Goal: Transaction & Acquisition: Purchase product/service

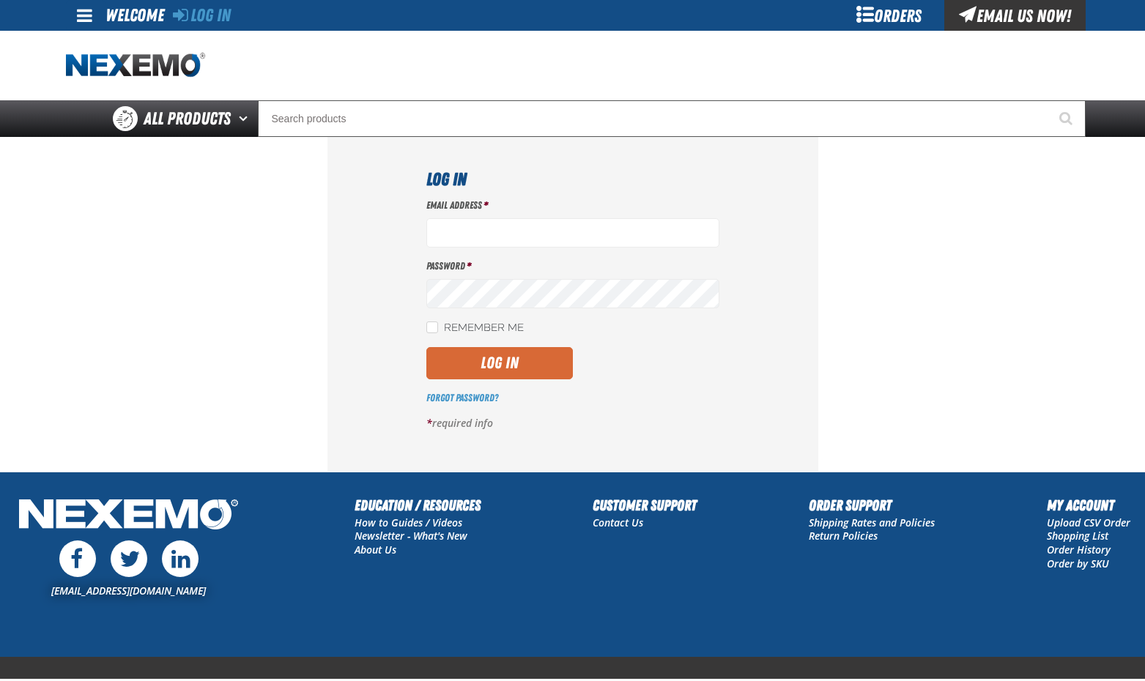
type input "[EMAIL_ADDRESS][DOMAIN_NAME]"
click at [478, 360] on button "Log In" at bounding box center [499, 363] width 147 height 32
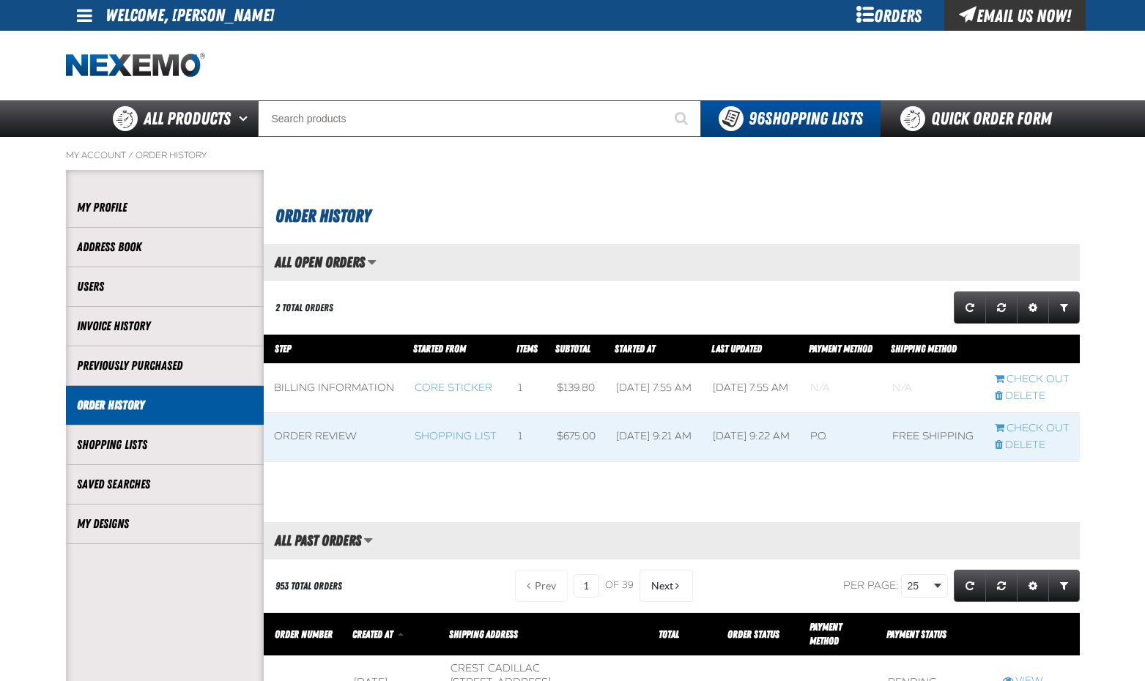
scroll to position [1, 1]
click at [899, 13] on div "Orders" at bounding box center [889, 15] width 110 height 31
click at [900, 13] on div "Orders" at bounding box center [889, 15] width 110 height 31
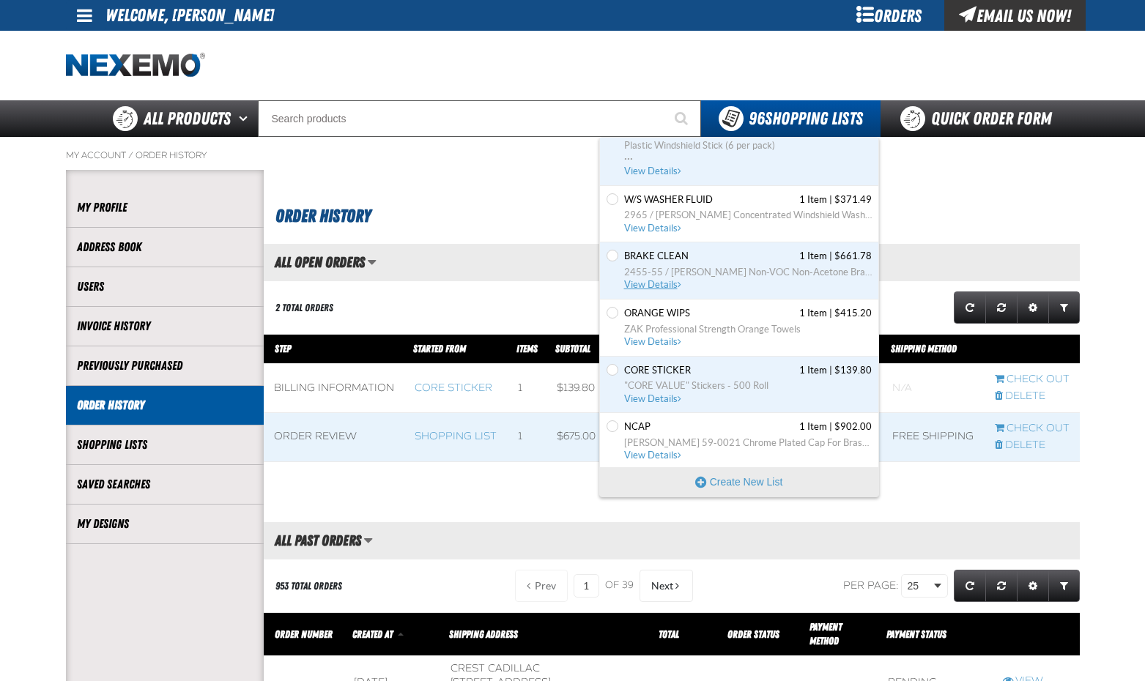
scroll to position [119, 0]
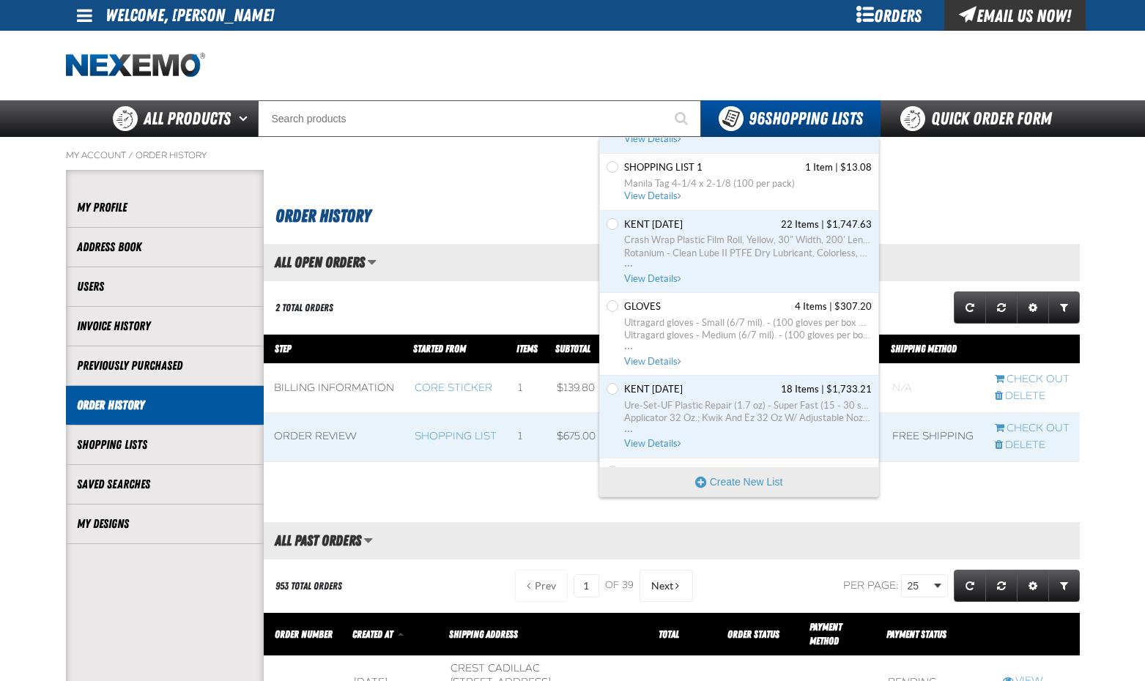
scroll to position [6300, 0]
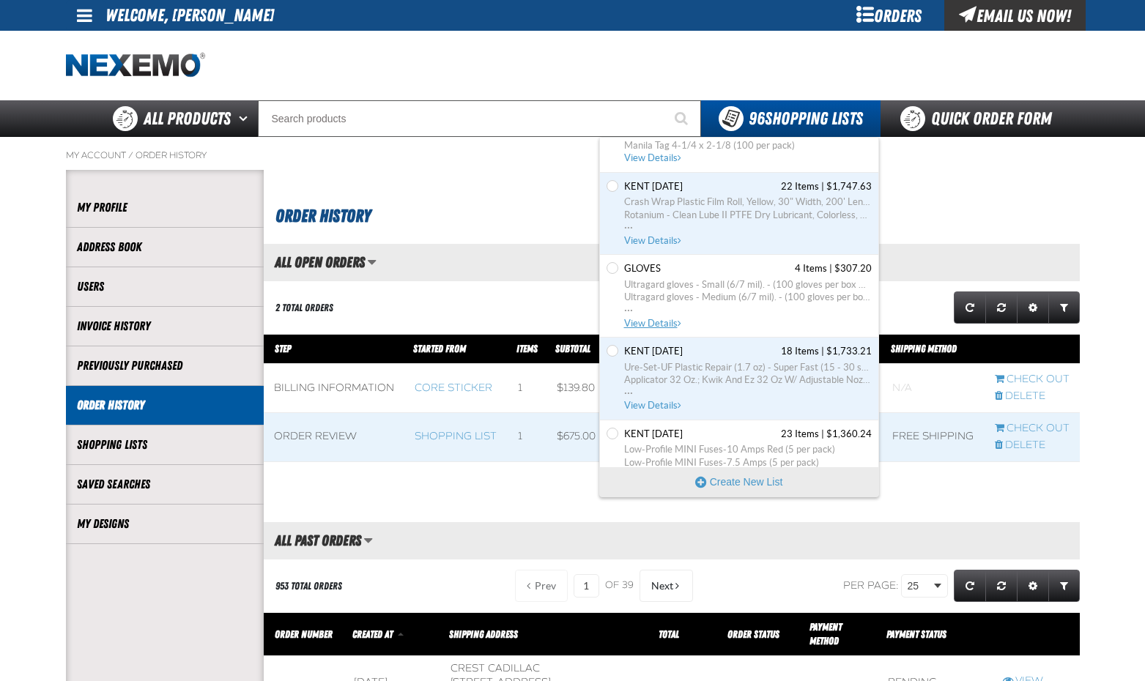
click at [644, 321] on span "View Details" at bounding box center [653, 323] width 59 height 11
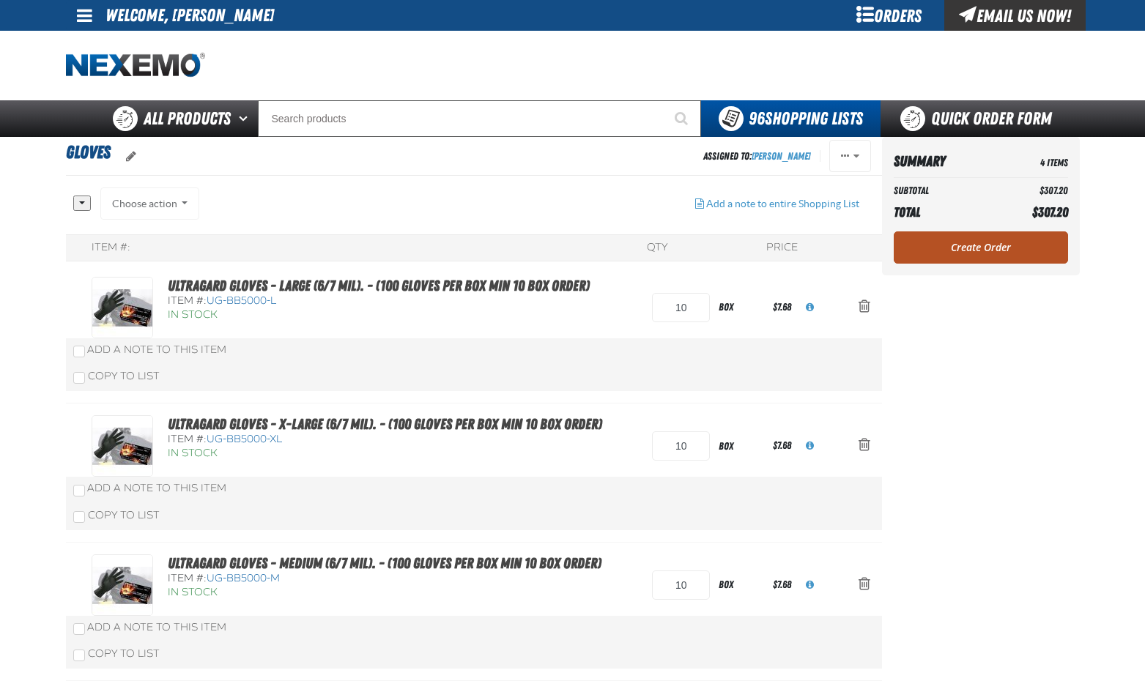
click at [982, 245] on link "Create Order" at bounding box center [981, 247] width 174 height 32
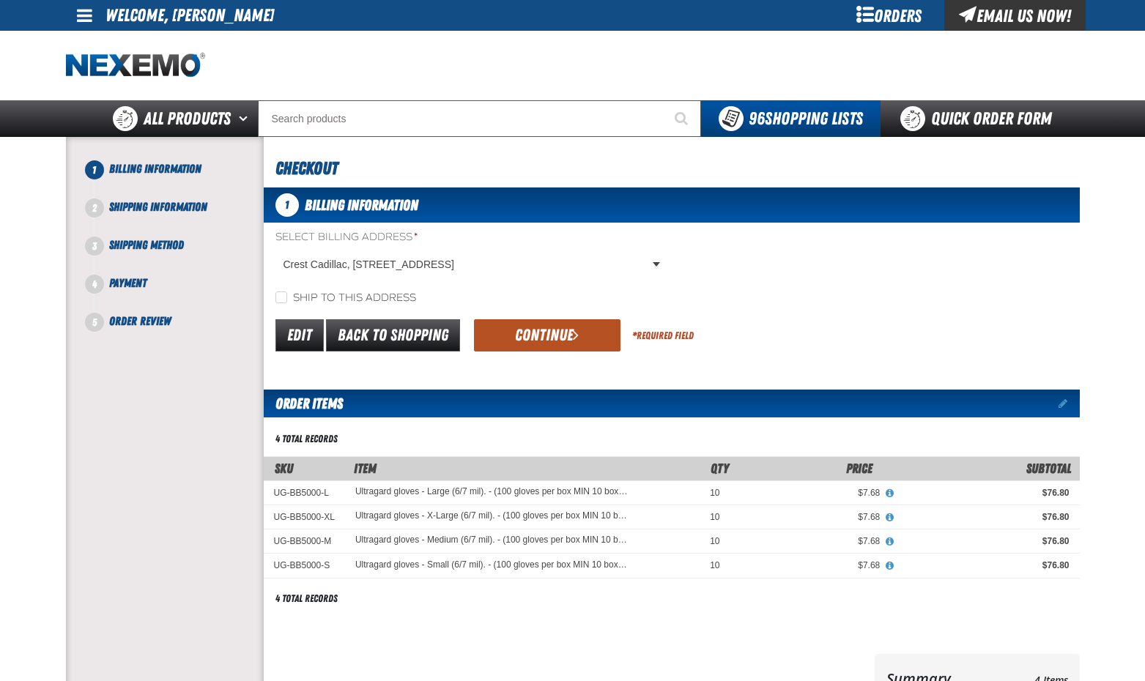
click at [556, 325] on button "Continue" at bounding box center [547, 335] width 147 height 32
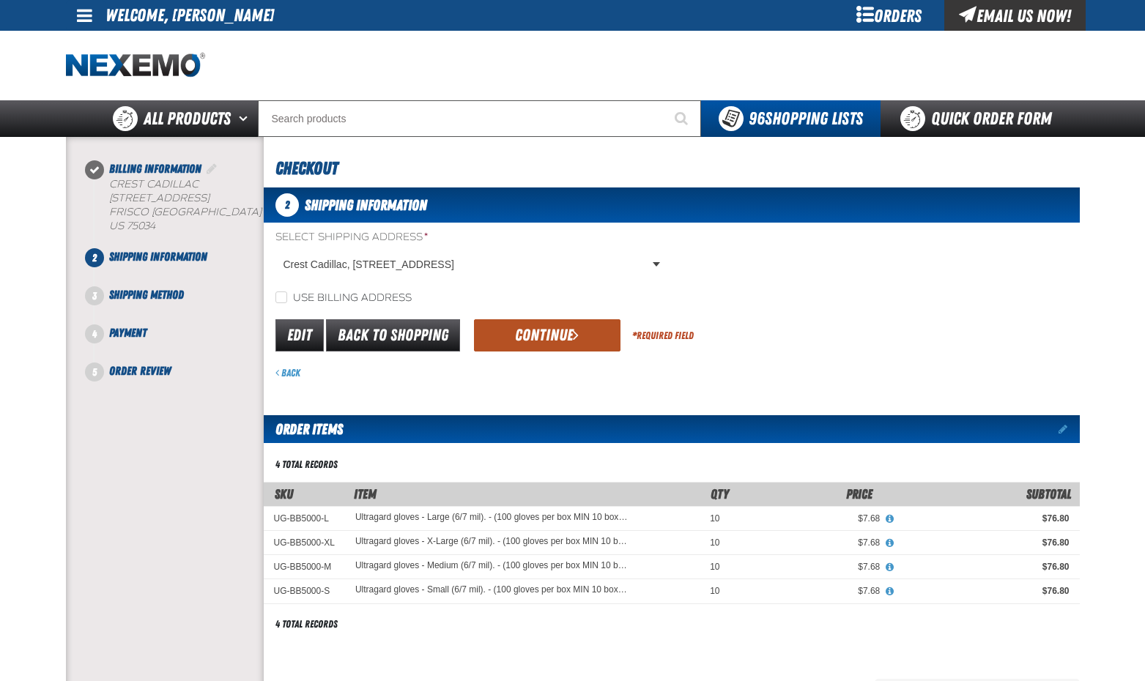
click at [522, 332] on button "Continue" at bounding box center [547, 335] width 147 height 32
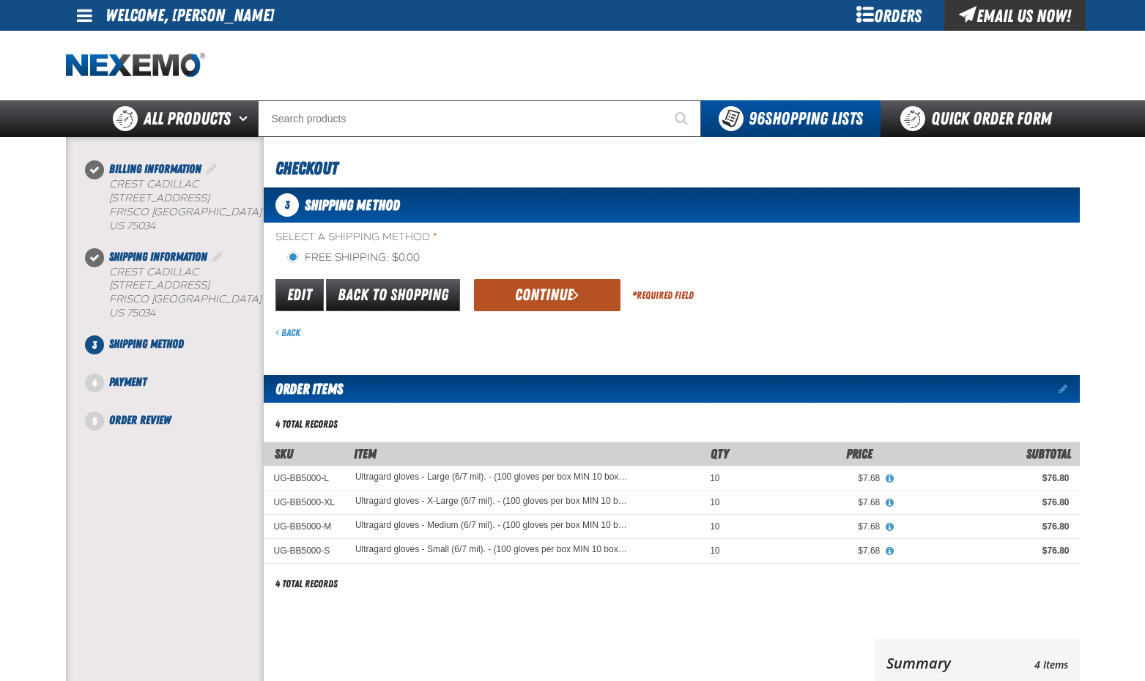
click at [546, 298] on button "Continue" at bounding box center [547, 295] width 147 height 32
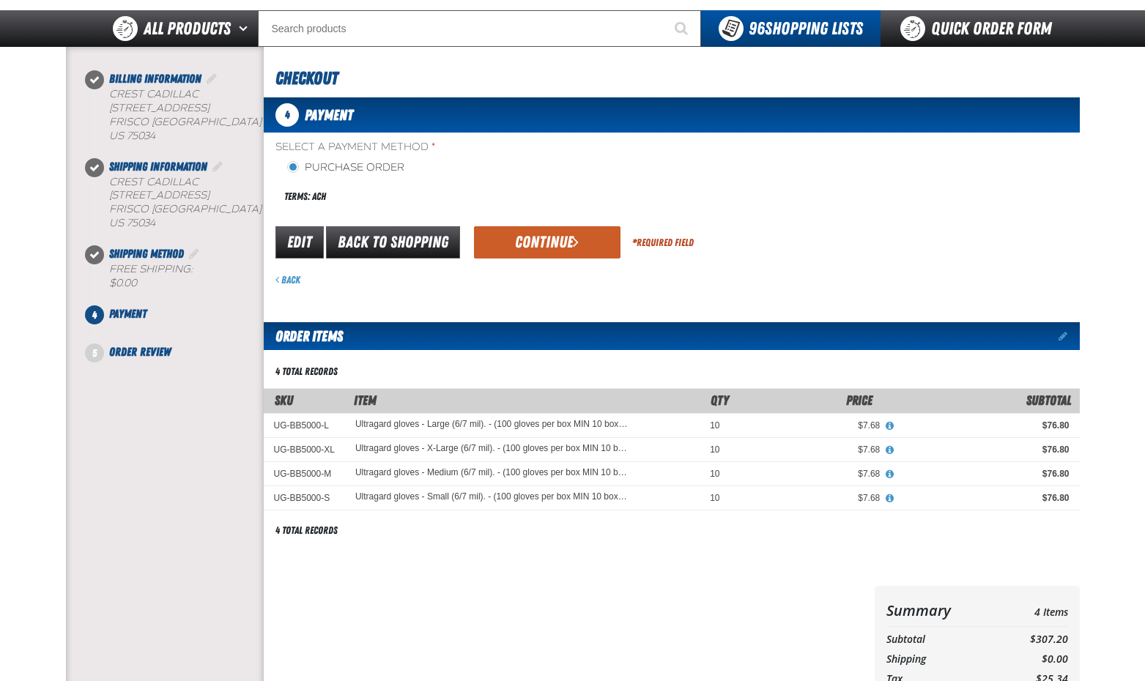
scroll to position [73, 0]
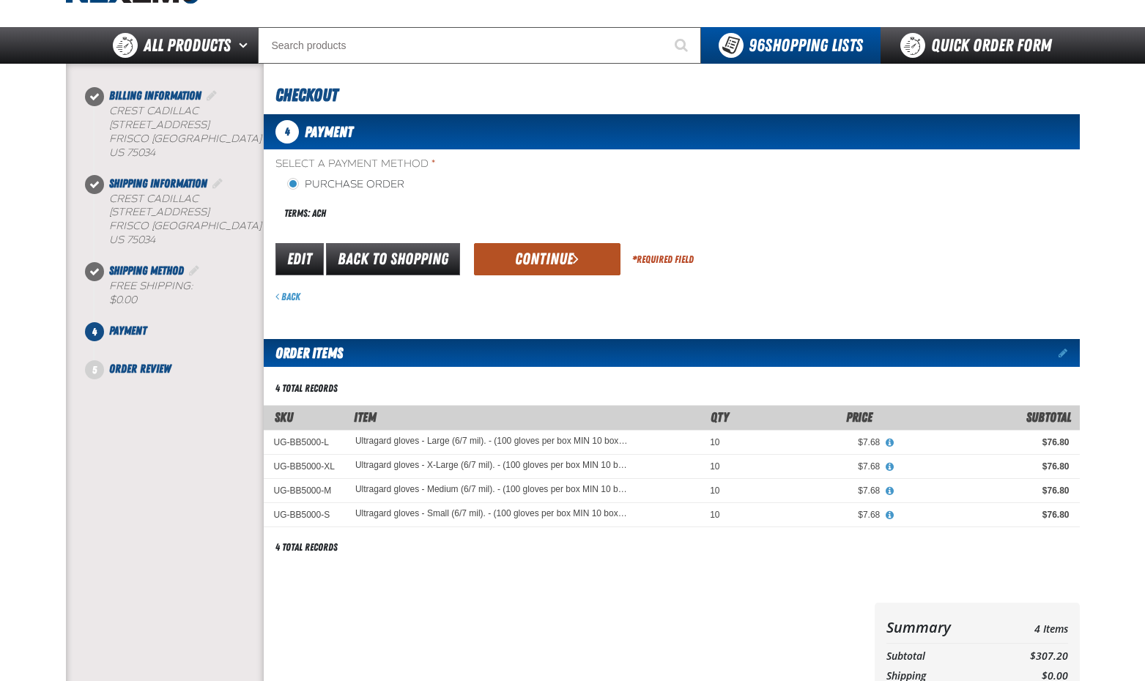
click at [540, 262] on button "Continue" at bounding box center [547, 259] width 147 height 32
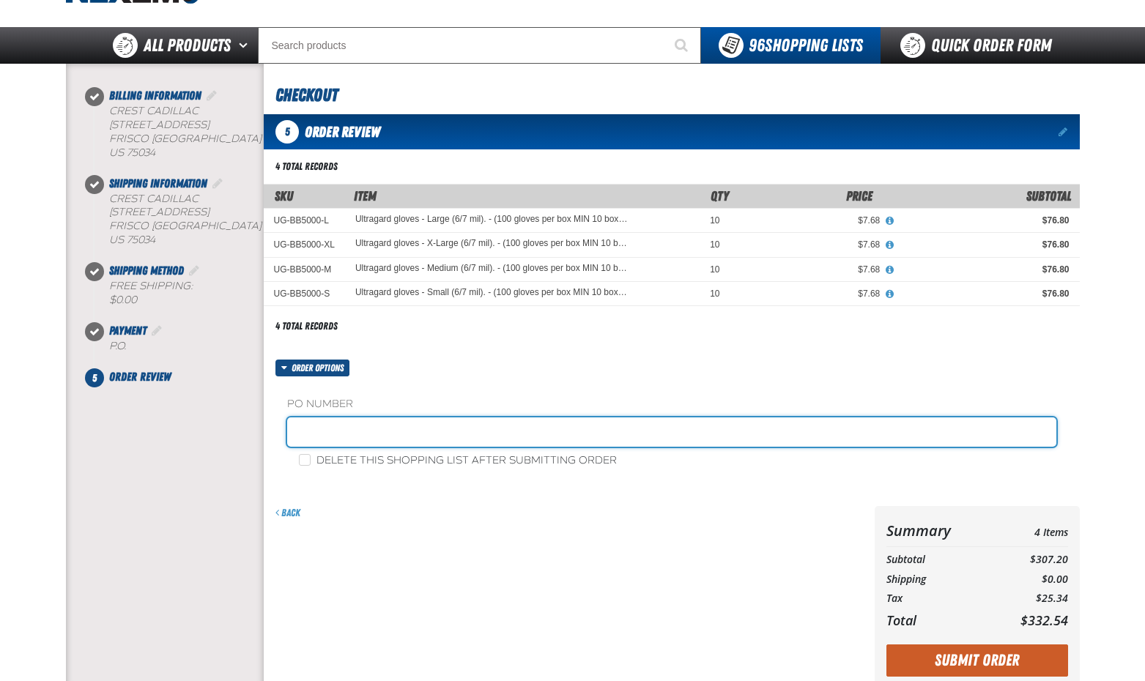
paste input "879217"
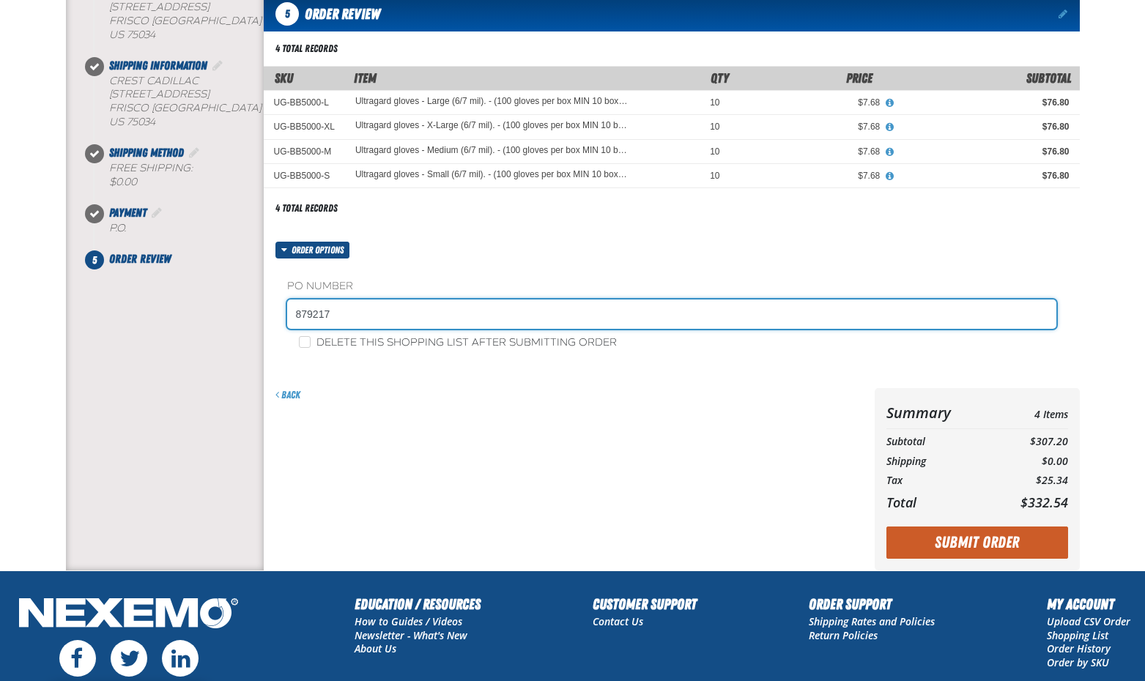
scroll to position [220, 0]
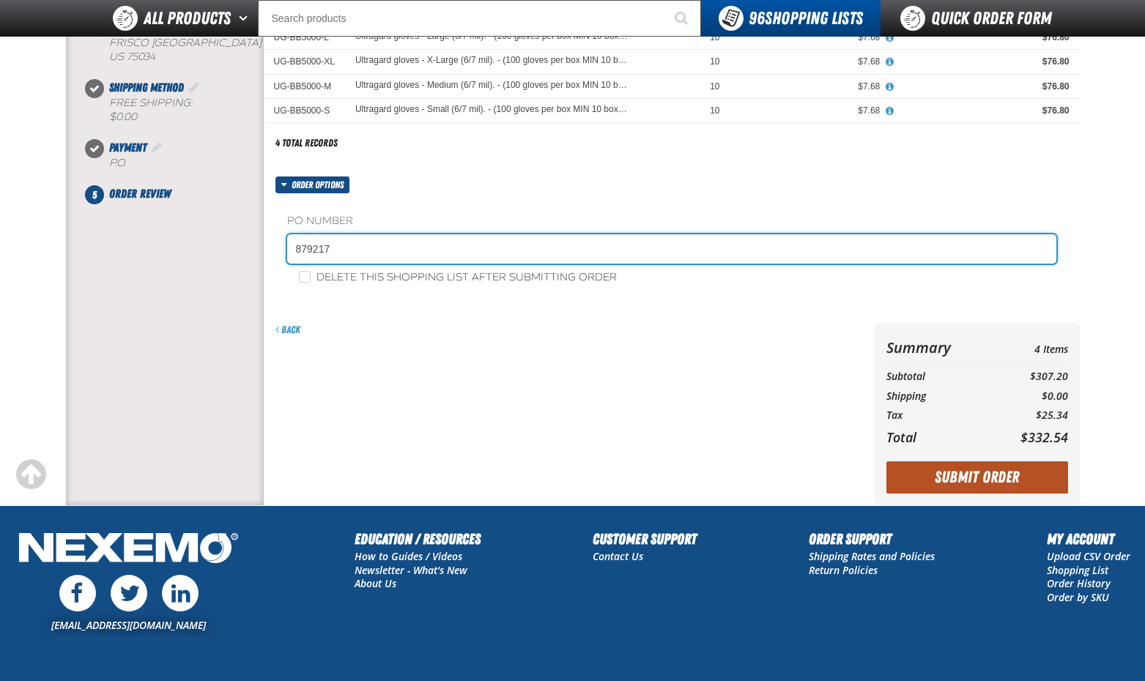
type input "879217"
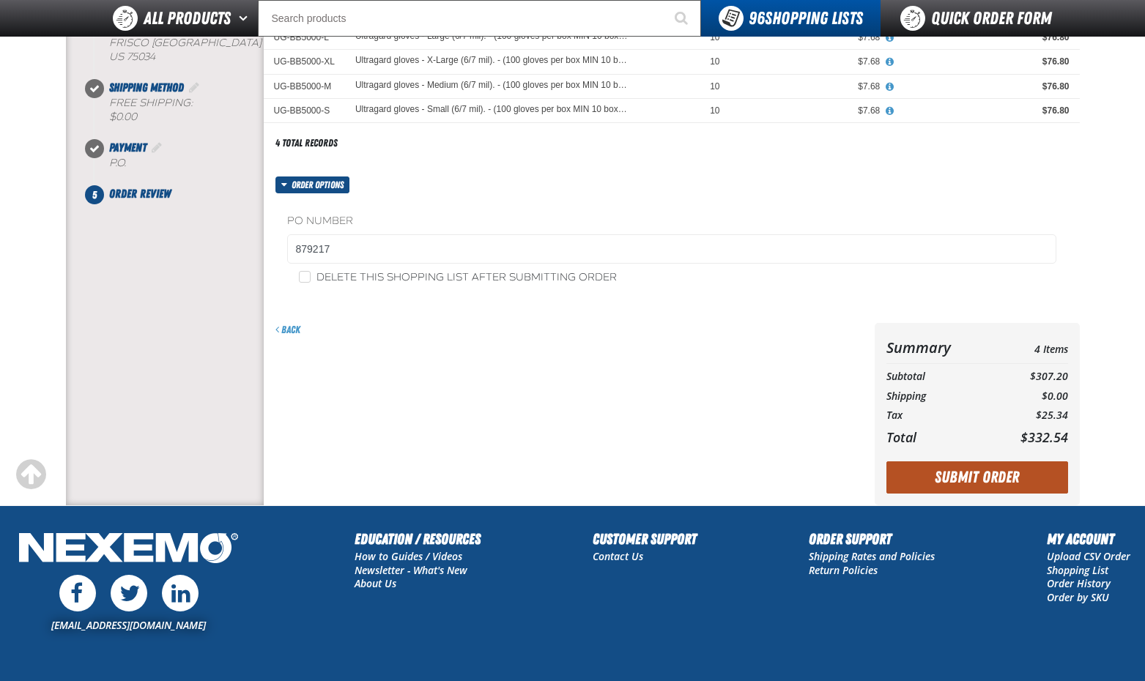
click at [973, 475] on button "Submit Order" at bounding box center [977, 478] width 182 height 32
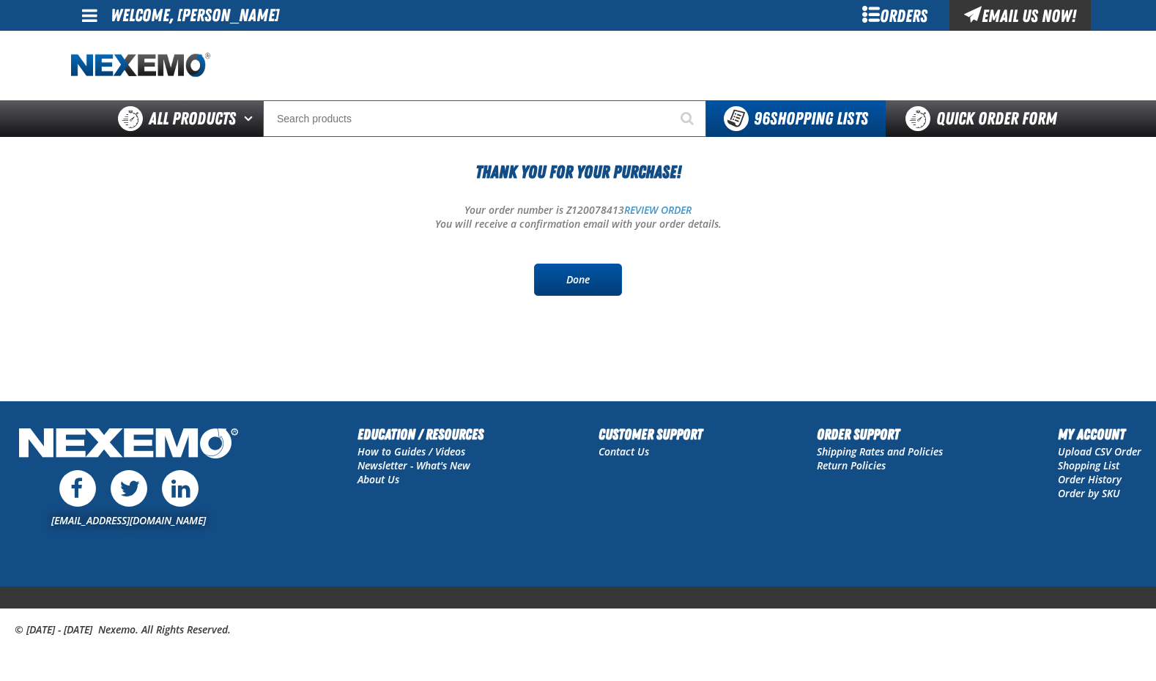
click at [579, 283] on link "Done" at bounding box center [578, 280] width 88 height 32
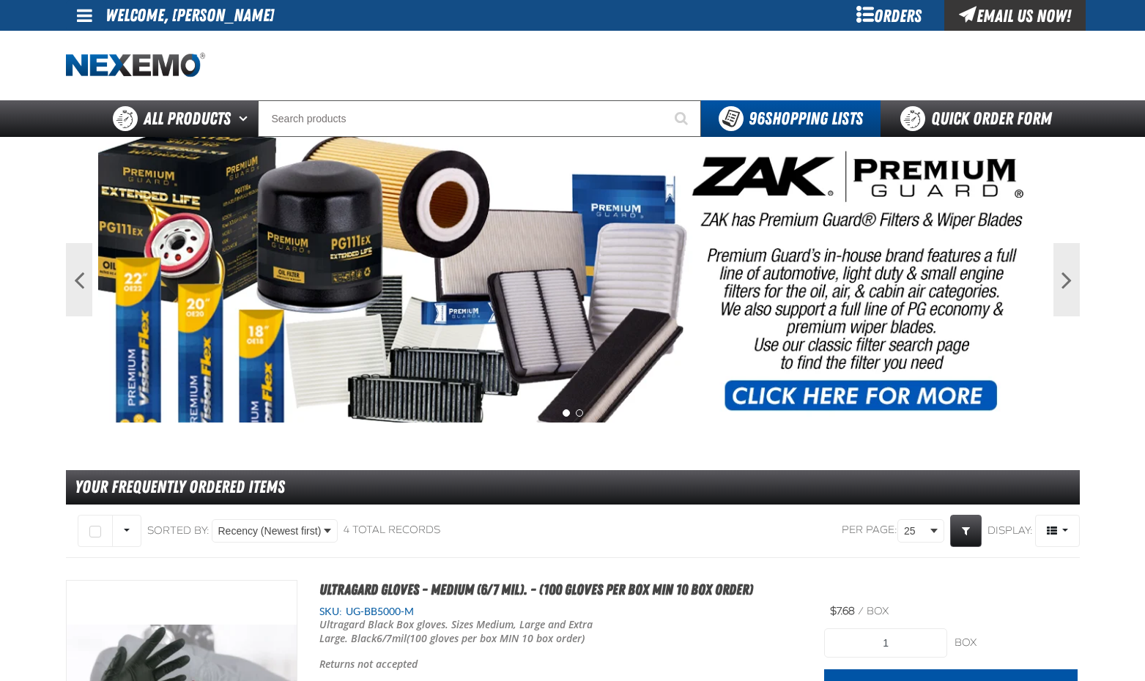
click at [897, 16] on div "Orders" at bounding box center [889, 15] width 110 height 31
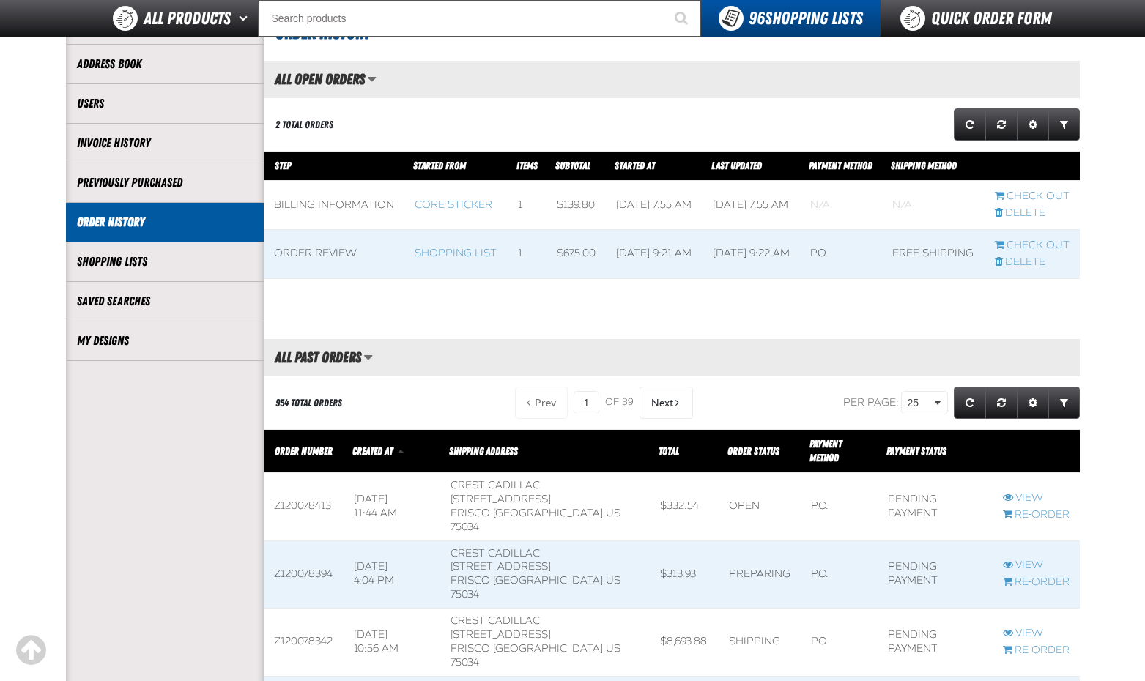
scroll to position [293, 0]
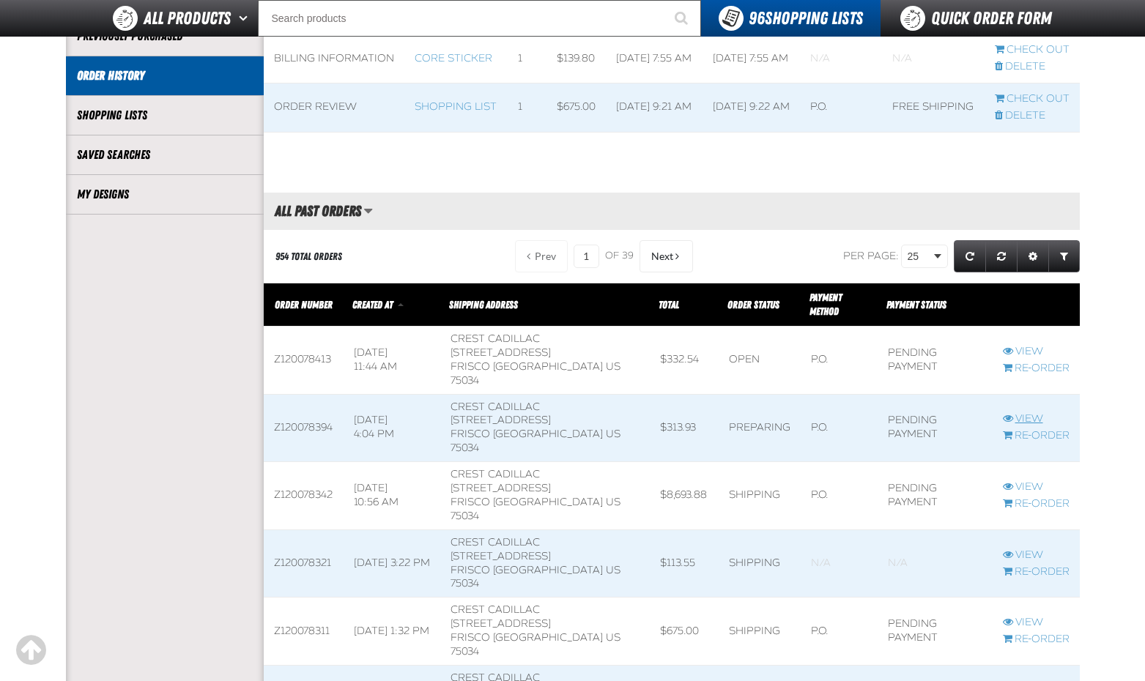
click at [1022, 412] on link "View" at bounding box center [1036, 419] width 67 height 14
